Goal: Task Accomplishment & Management: Complete application form

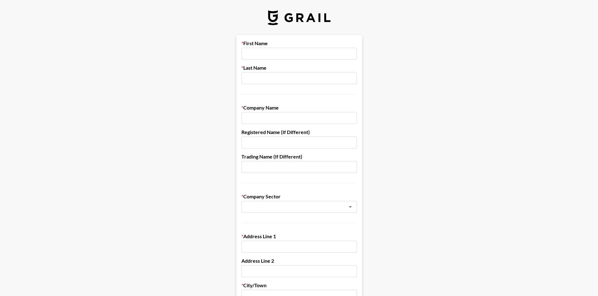
click at [280, 51] on input "text" at bounding box center [299, 54] width 116 height 12
type input "Kayah"
click at [278, 80] on input "text" at bounding box center [299, 78] width 116 height 12
type input "[PERSON_NAME]"
click at [280, 120] on input "text" at bounding box center [299, 118] width 116 height 12
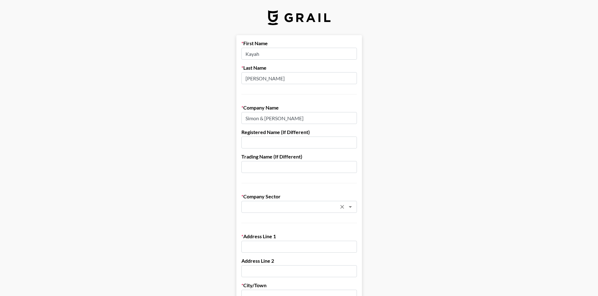
type input "Simon & [PERSON_NAME]"
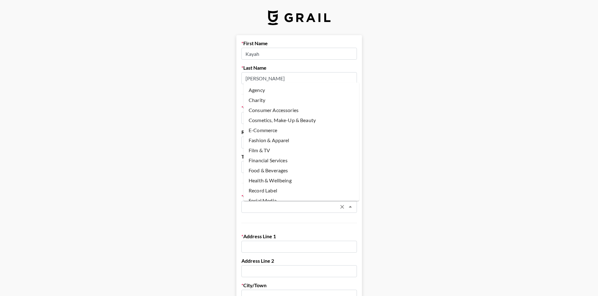
click at [333, 204] on input "text" at bounding box center [290, 206] width 91 height 7
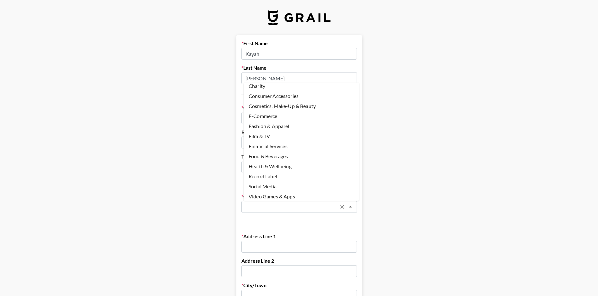
scroll to position [25, 0]
click at [321, 191] on li "Other" at bounding box center [302, 195] width 116 height 10
type input "Other"
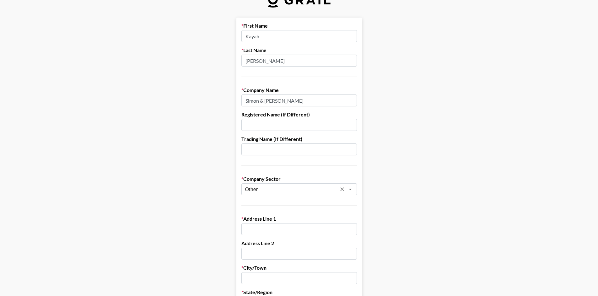
scroll to position [51, 0]
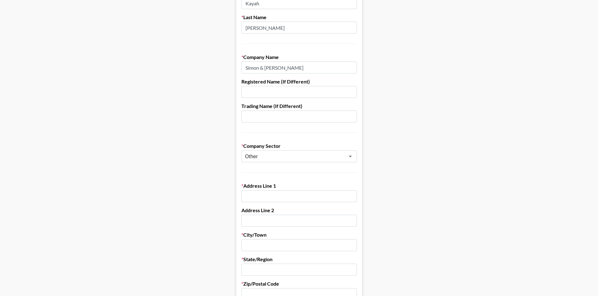
click at [285, 199] on input "text" at bounding box center [299, 196] width 116 height 12
type input "[STREET_ADDRESS]"
click at [278, 249] on input "text" at bounding box center [299, 245] width 116 height 12
type input "[US_STATE]"
click at [309, 265] on input "text" at bounding box center [299, 270] width 116 height 12
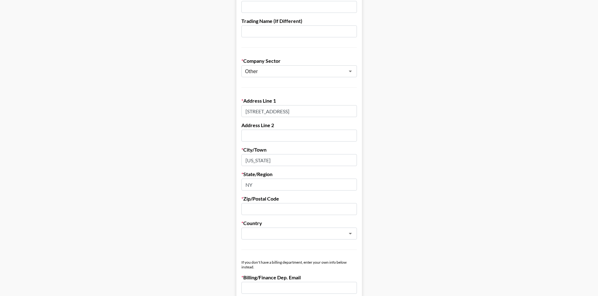
scroll to position [164, 0]
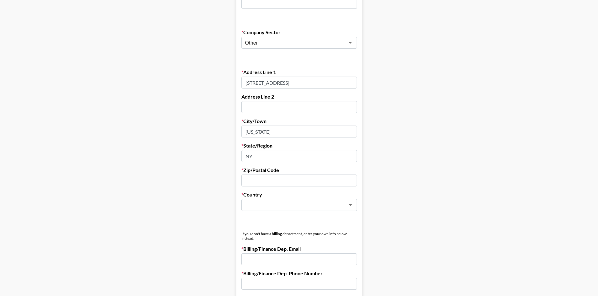
type input "NY"
click at [281, 184] on input "text" at bounding box center [299, 181] width 116 height 12
type input "10020"
click at [275, 196] on label "Country" at bounding box center [299, 195] width 116 height 6
click at [278, 207] on input "text" at bounding box center [290, 205] width 91 height 7
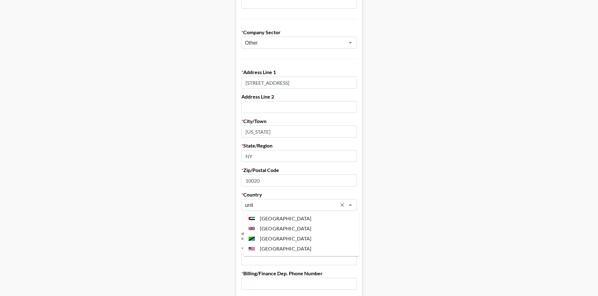
click at [316, 250] on li "[GEOGRAPHIC_DATA]" at bounding box center [302, 249] width 116 height 10
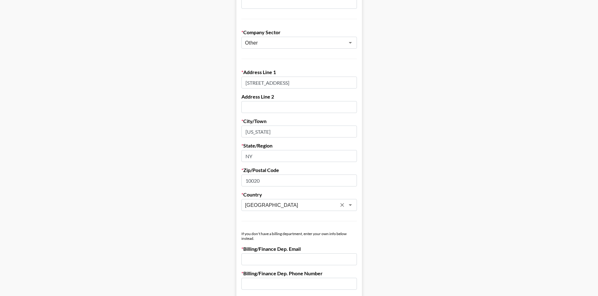
type input "[GEOGRAPHIC_DATA]"
click at [281, 261] on input "email" at bounding box center [299, 259] width 116 height 12
paste input "[EMAIL_ADDRESS][DOMAIN_NAME], [PERSON_NAME][EMAIL_ADDRESS][PERSON_NAME][DOMAIN_…"
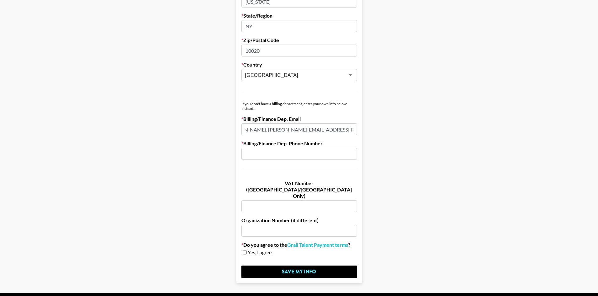
scroll to position [299, 0]
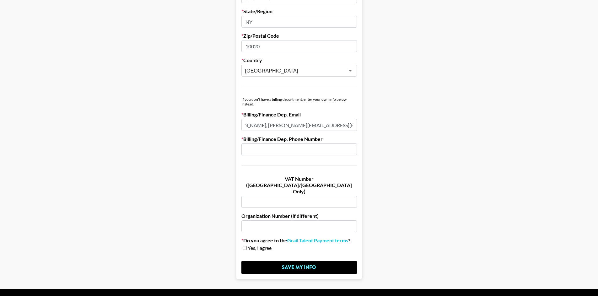
type input "[EMAIL_ADDRESS][DOMAIN_NAME], [PERSON_NAME][EMAIL_ADDRESS][PERSON_NAME][DOMAIN_…"
click at [261, 245] on span "Yes, I agree" at bounding box center [260, 248] width 24 height 6
click at [249, 245] on div "Yes, I agree" at bounding box center [299, 248] width 116 height 6
click at [247, 246] on input "checkbox" at bounding box center [245, 248] width 4 height 4
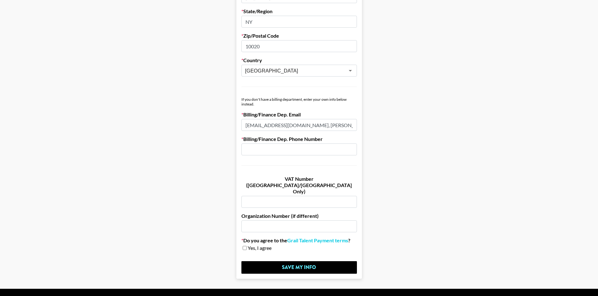
checkbox input "true"
click at [308, 151] on input "text" at bounding box center [299, 149] width 116 height 12
paste input "[PHONE_NUMBER]"
type input "[PHONE_NUMBER]"
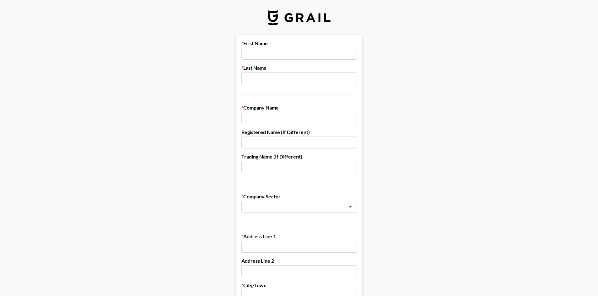
click at [281, 53] on input "text" at bounding box center [299, 54] width 116 height 12
type input "Kayah"
click at [277, 75] on input "text" at bounding box center [299, 78] width 116 height 12
type input "[PERSON_NAME]"
click at [282, 117] on input "text" at bounding box center [299, 118] width 116 height 12
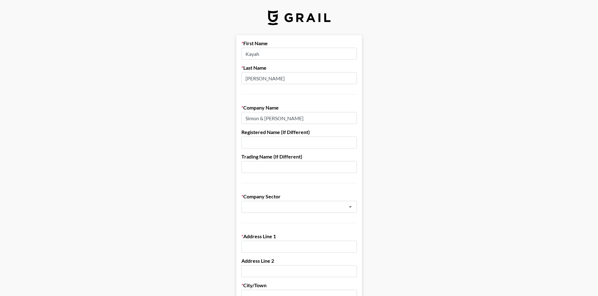
type input "Simon & [PERSON_NAME]"
click at [279, 199] on label "Company Sector" at bounding box center [299, 196] width 116 height 6
click at [281, 207] on input "text" at bounding box center [290, 206] width 91 height 7
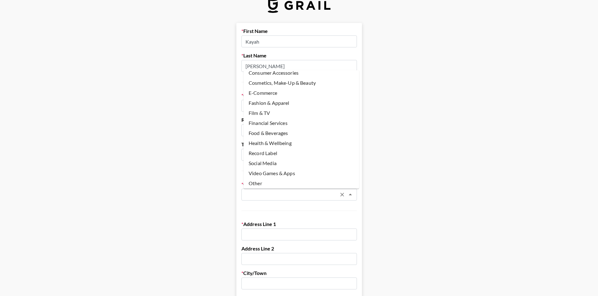
scroll to position [25, 0]
click at [280, 180] on li "Other" at bounding box center [302, 183] width 116 height 10
type input "Other"
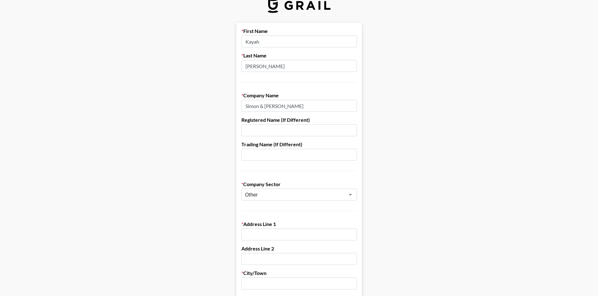
click at [281, 237] on input "text" at bounding box center [299, 235] width 116 height 12
type input "[STREET_ADDRESS]"
click at [280, 280] on input "text" at bounding box center [299, 284] width 116 height 12
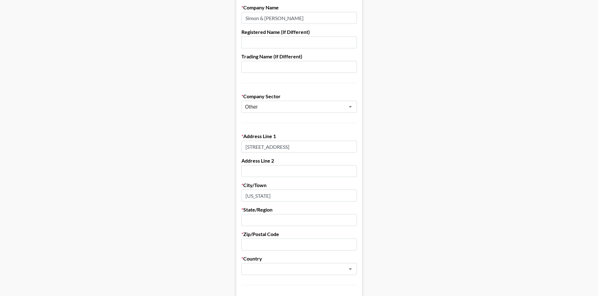
scroll to position [135, 0]
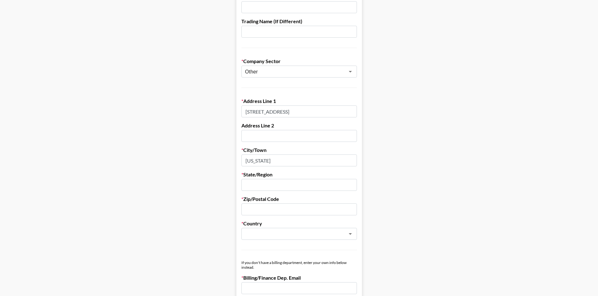
type input "[US_STATE]"
click at [280, 190] on input "text" at bounding box center [299, 185] width 116 height 12
type input "NY"
click at [340, 210] on input "text" at bounding box center [299, 209] width 116 height 12
click at [309, 239] on div "​" at bounding box center [299, 234] width 116 height 12
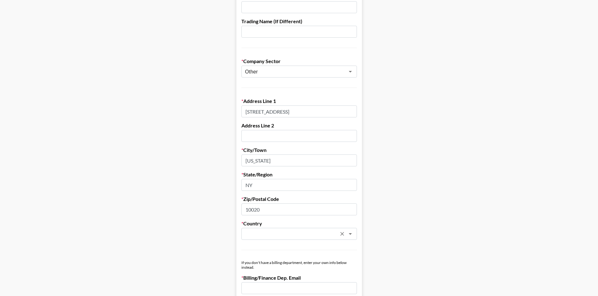
type input "10020"
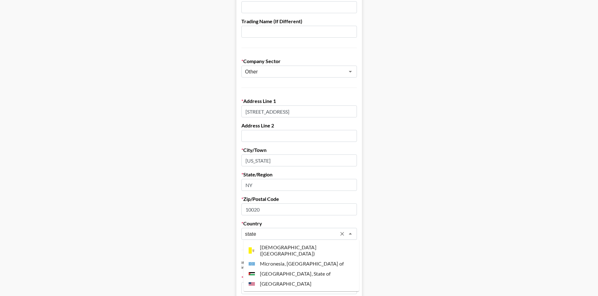
click at [276, 279] on li "[GEOGRAPHIC_DATA]" at bounding box center [302, 284] width 116 height 10
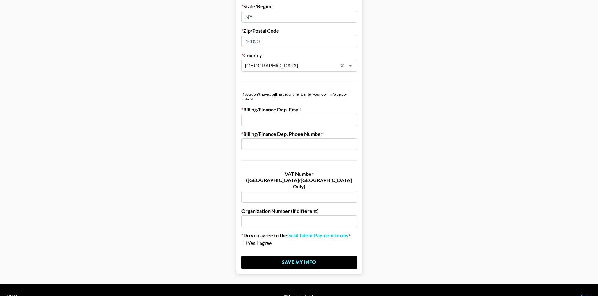
scroll to position [304, 0]
type input "[GEOGRAPHIC_DATA]"
click at [265, 240] on span "Yes, I agree" at bounding box center [260, 243] width 24 height 6
click at [246, 240] on input "checkbox" at bounding box center [245, 242] width 4 height 4
checkbox input "true"
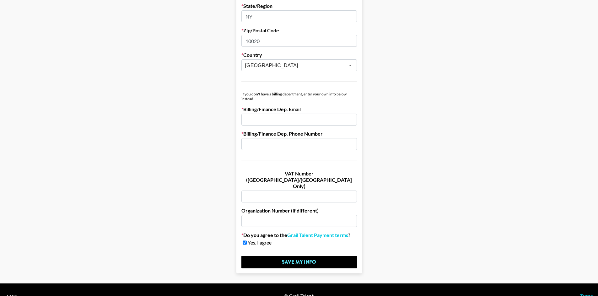
click at [300, 121] on input "email" at bounding box center [299, 120] width 116 height 12
paste input "[EMAIL_ADDRESS][DOMAIN_NAME], [PERSON_NAME][EMAIL_ADDRESS][PERSON_NAME][DOMAIN_…"
type input "[EMAIL_ADDRESS][DOMAIN_NAME], [PERSON_NAME][EMAIL_ADDRESS][PERSON_NAME][DOMAIN_…"
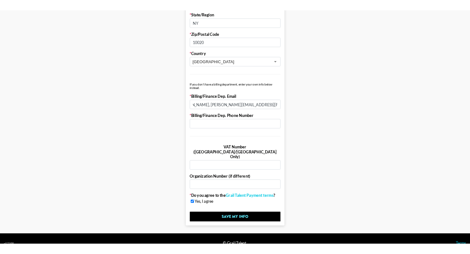
scroll to position [0, 0]
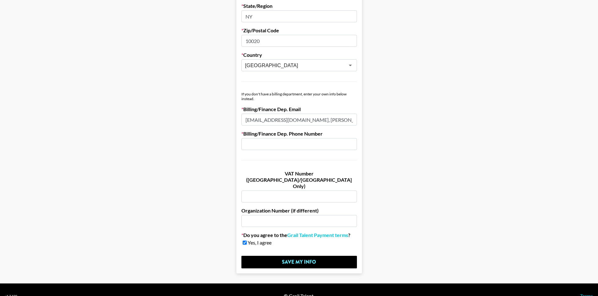
click at [268, 142] on input "text" at bounding box center [299, 144] width 116 height 12
paste input "[PHONE_NUMBER]"
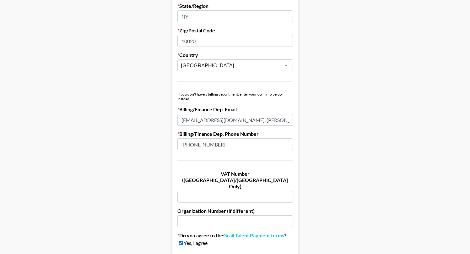
type input "[PHONE_NUMBER]"
click at [319, 143] on main "First Name [PERSON_NAME] Last Name [PERSON_NAME] Company Name [PERSON_NAME] & […" at bounding box center [235, 2] width 460 height 542
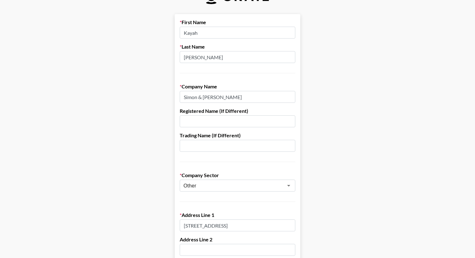
scroll to position [21, 0]
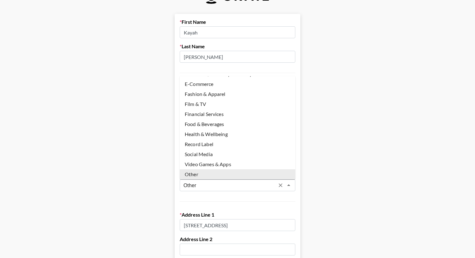
click at [265, 187] on input "Other" at bounding box center [228, 185] width 91 height 7
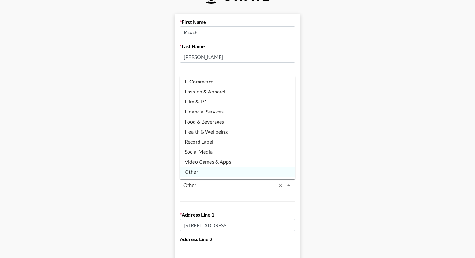
click at [268, 154] on li "Social Media" at bounding box center [238, 152] width 116 height 10
type input "Social Media"
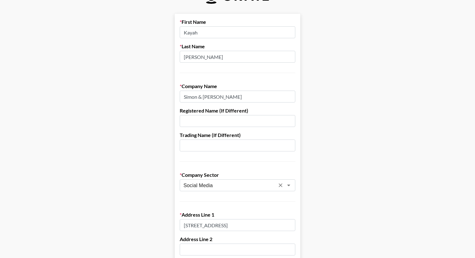
click at [207, 33] on input "Kayah" at bounding box center [238, 32] width 116 height 12
click at [198, 58] on input "[PERSON_NAME]" at bounding box center [238, 57] width 116 height 12
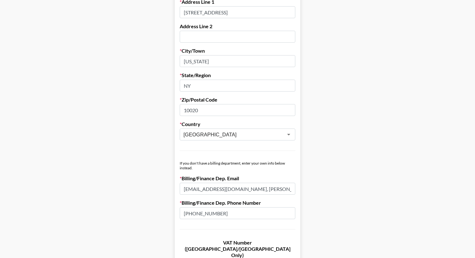
scroll to position [236, 0]
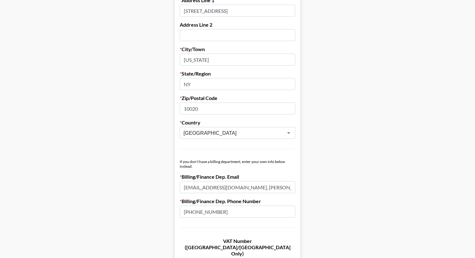
click at [208, 187] on input "[EMAIL_ADDRESS][DOMAIN_NAME], [PERSON_NAME][EMAIL_ADDRESS][PERSON_NAME][DOMAIN_…" at bounding box center [238, 187] width 116 height 12
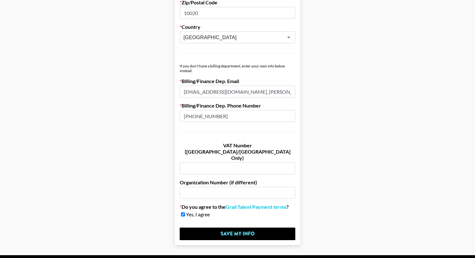
scroll to position [332, 0]
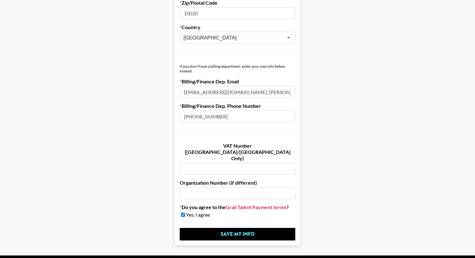
click at [230, 204] on link "Grail Talent Payment terms" at bounding box center [255, 207] width 61 height 6
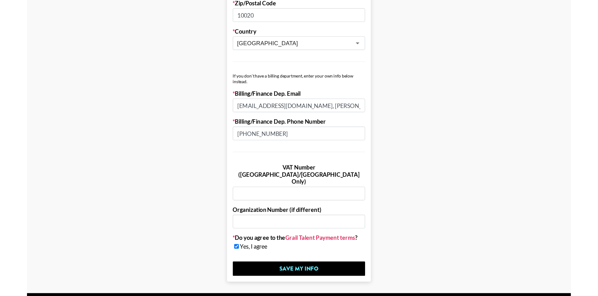
scroll to position [304, 0]
